Goal: Go to known website: Access a specific website the user already knows

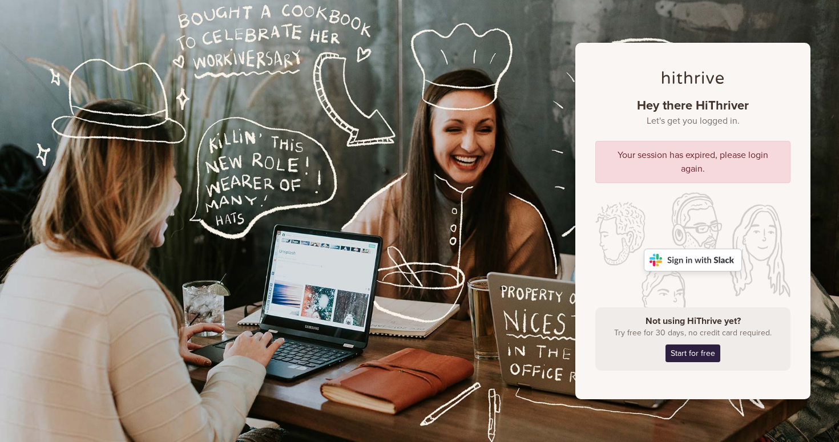
click at [686, 250] on img at bounding box center [693, 260] width 98 height 23
